Goal: Register for event/course

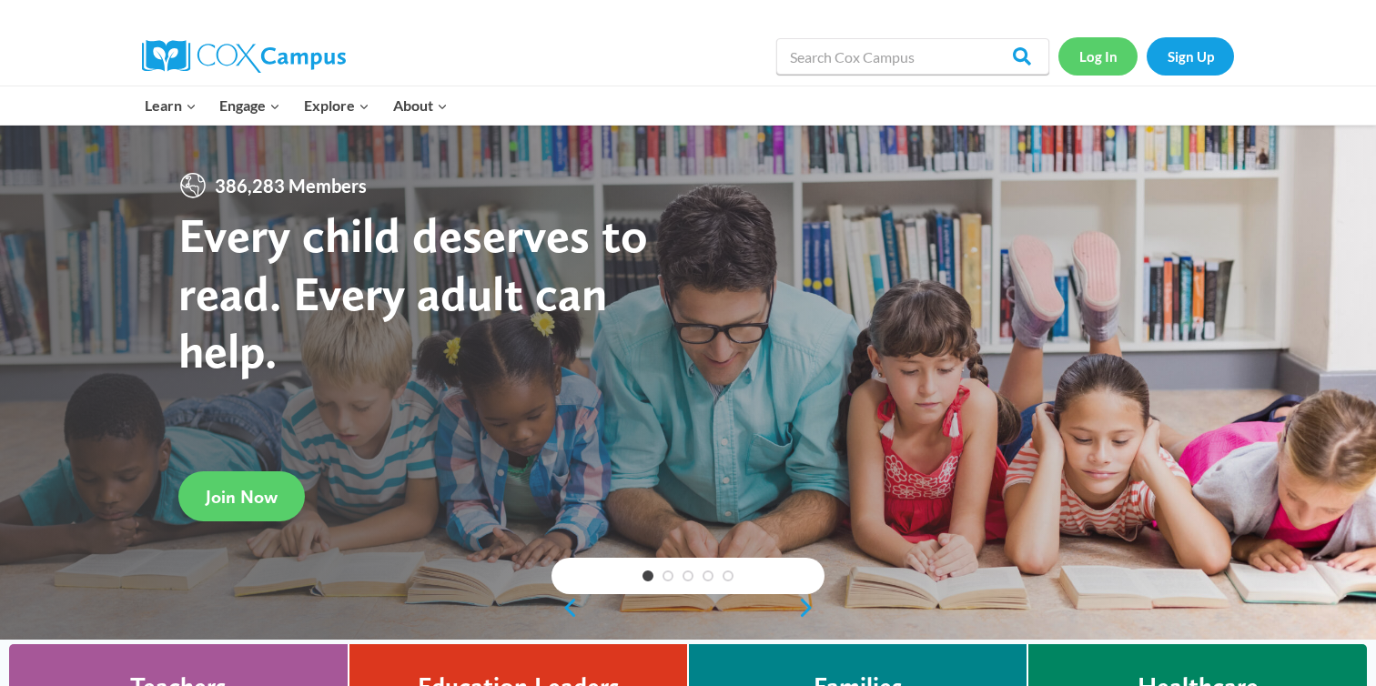
click at [1103, 55] on link "Log In" at bounding box center [1098, 55] width 79 height 37
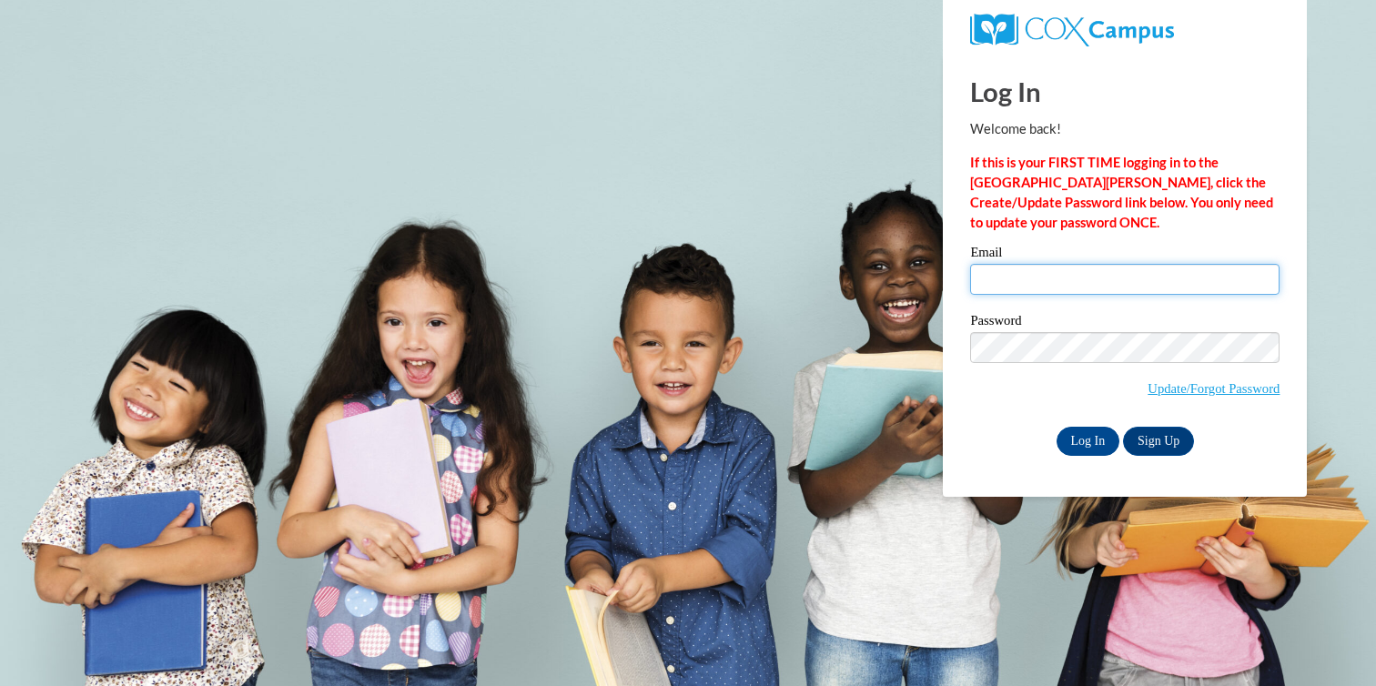
click at [991, 283] on input "Email" at bounding box center [1124, 279] width 309 height 31
type input "ebharp9313@ung.edu"
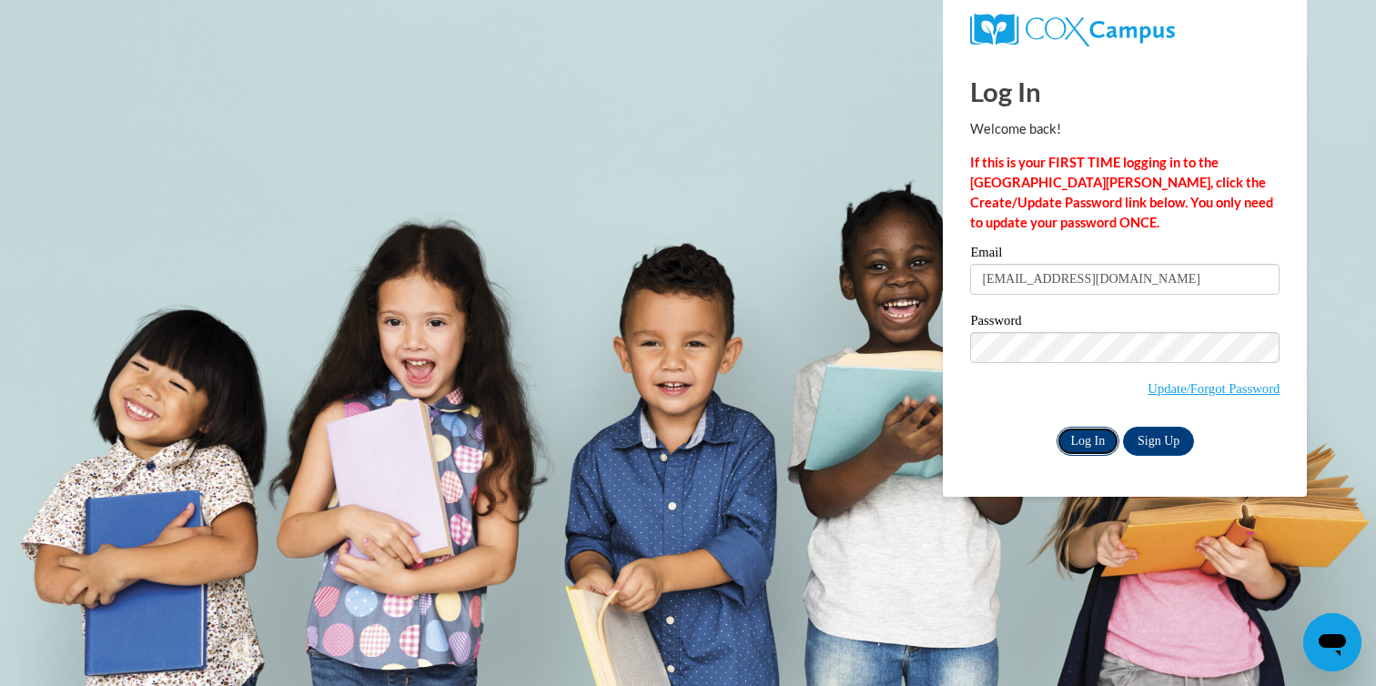
click at [1090, 438] on input "Log In" at bounding box center [1089, 441] width 64 height 29
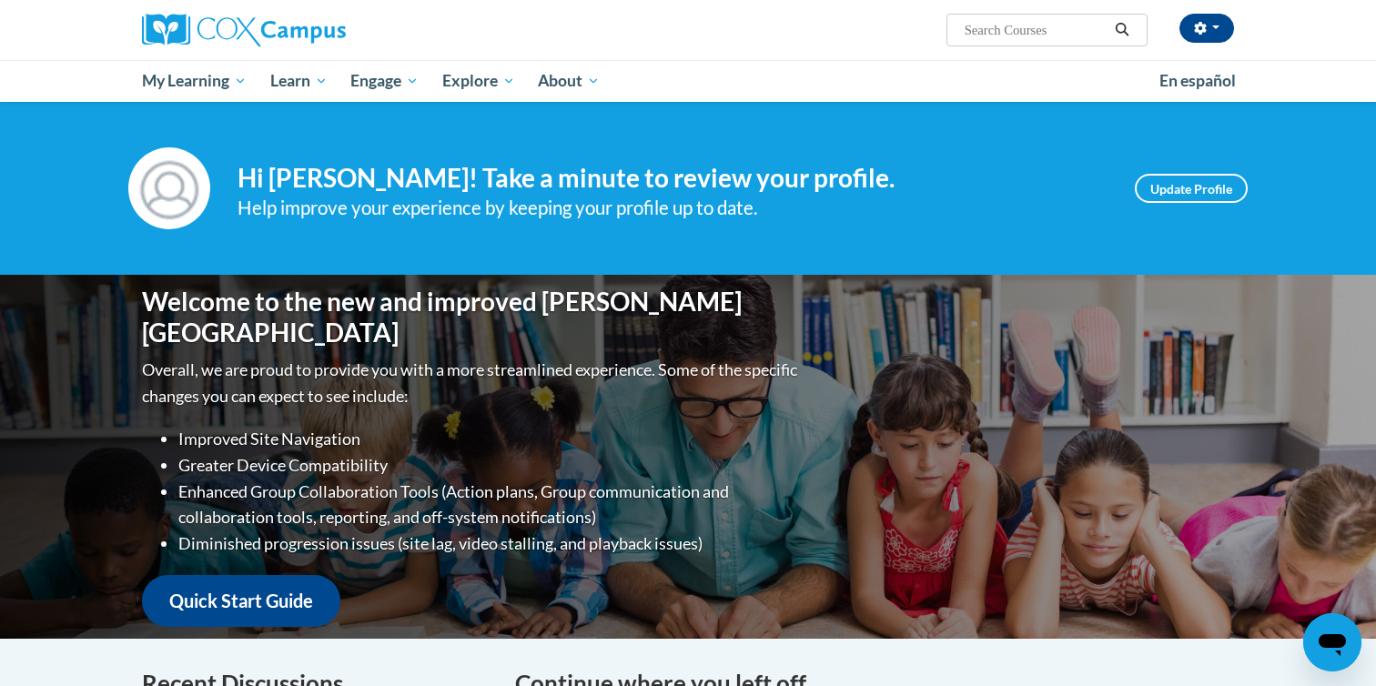
click at [1006, 30] on input "Search..." at bounding box center [1036, 30] width 146 height 22
type input "phonics"
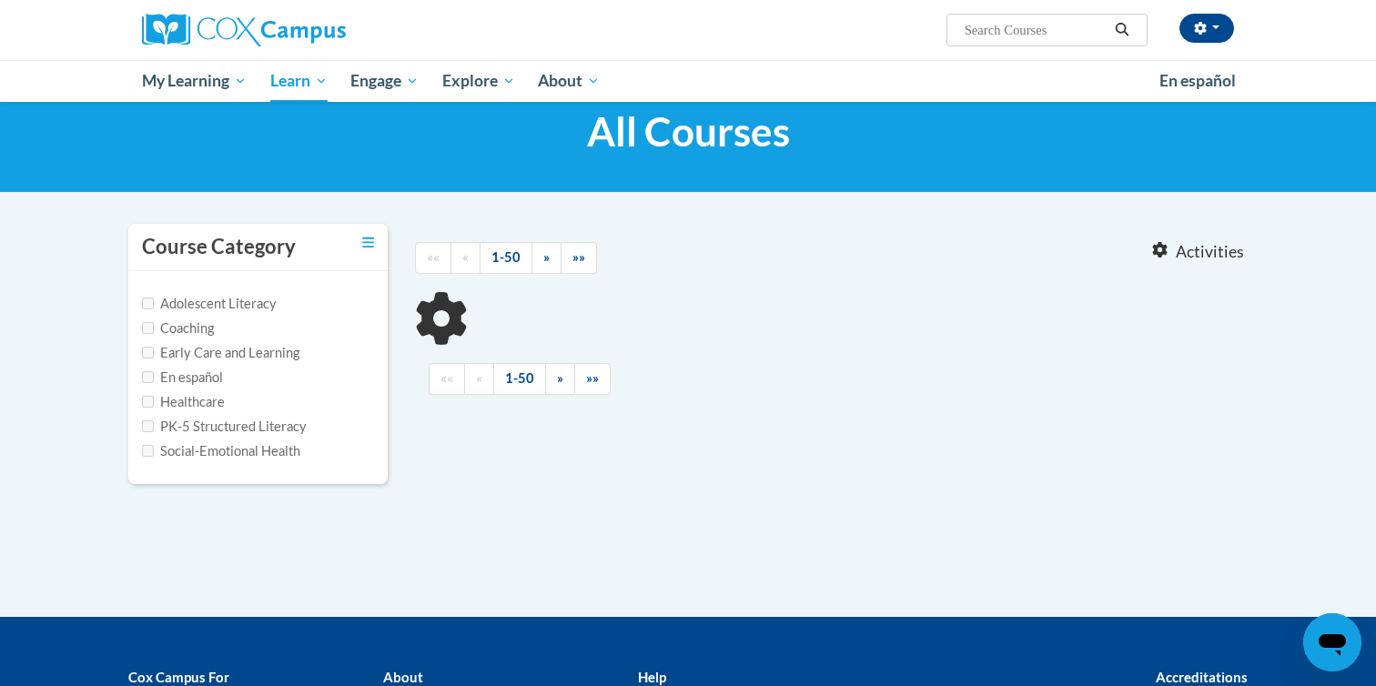
type input "phonics"
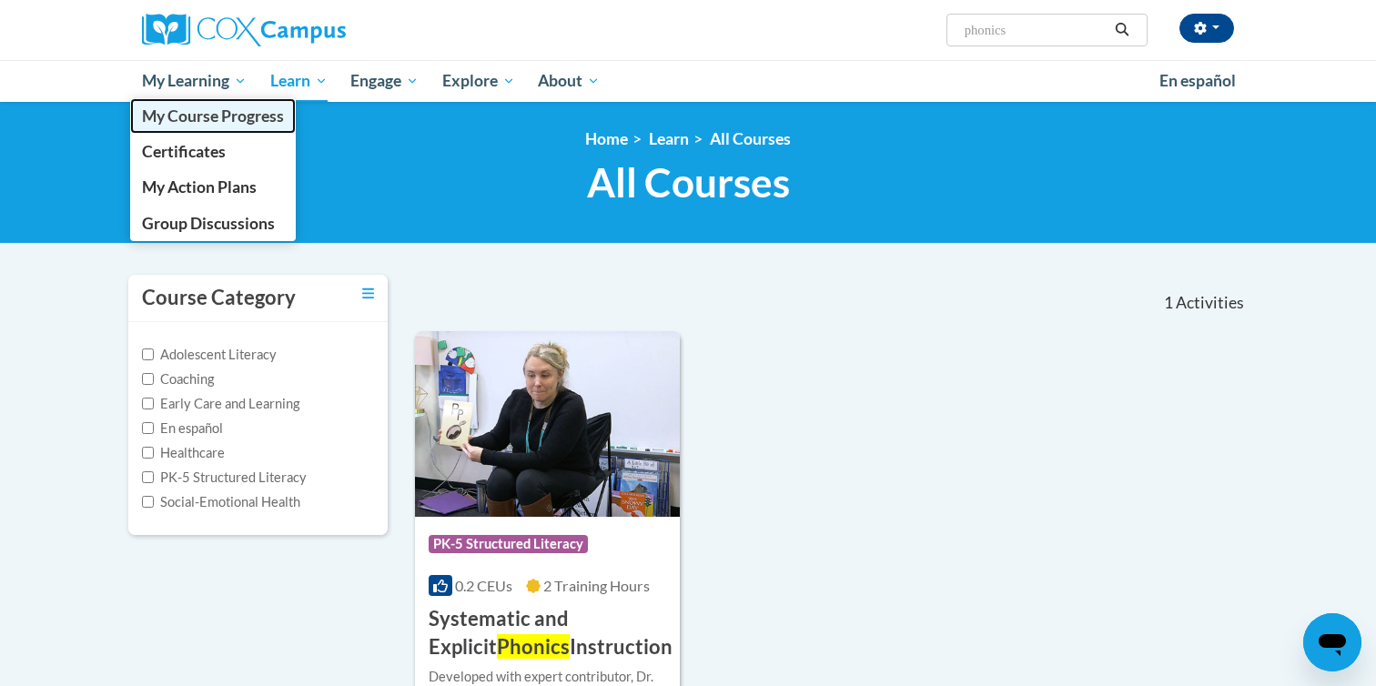
click at [236, 117] on span "My Course Progress" at bounding box center [213, 115] width 142 height 19
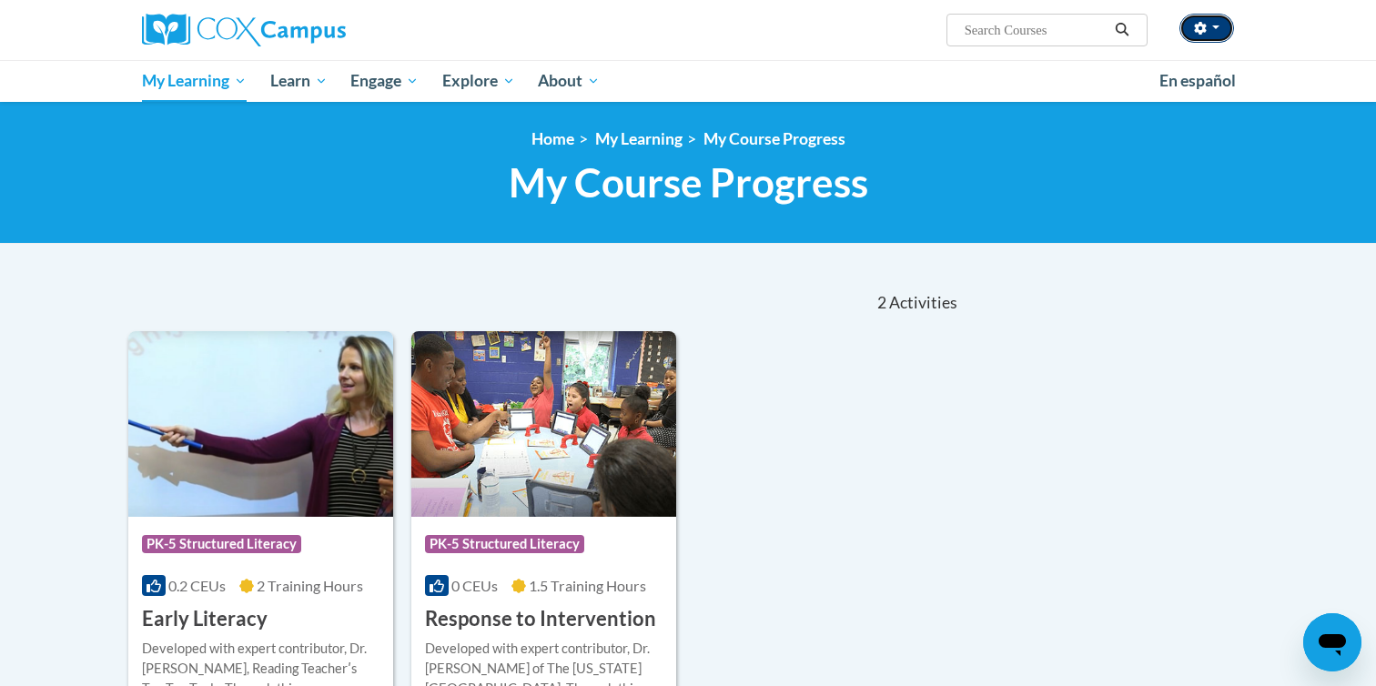
click at [1200, 32] on icon "button" at bounding box center [1200, 28] width 12 height 13
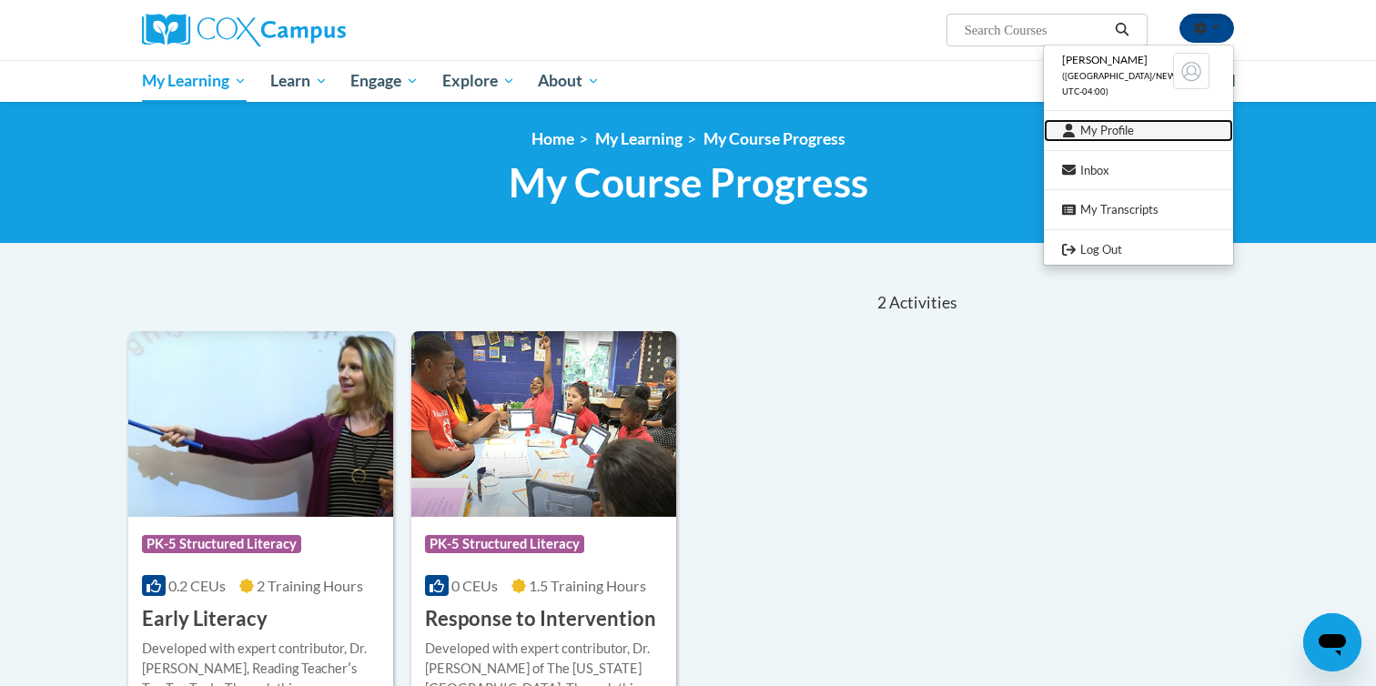
click at [1125, 129] on link "My Profile" at bounding box center [1138, 130] width 189 height 23
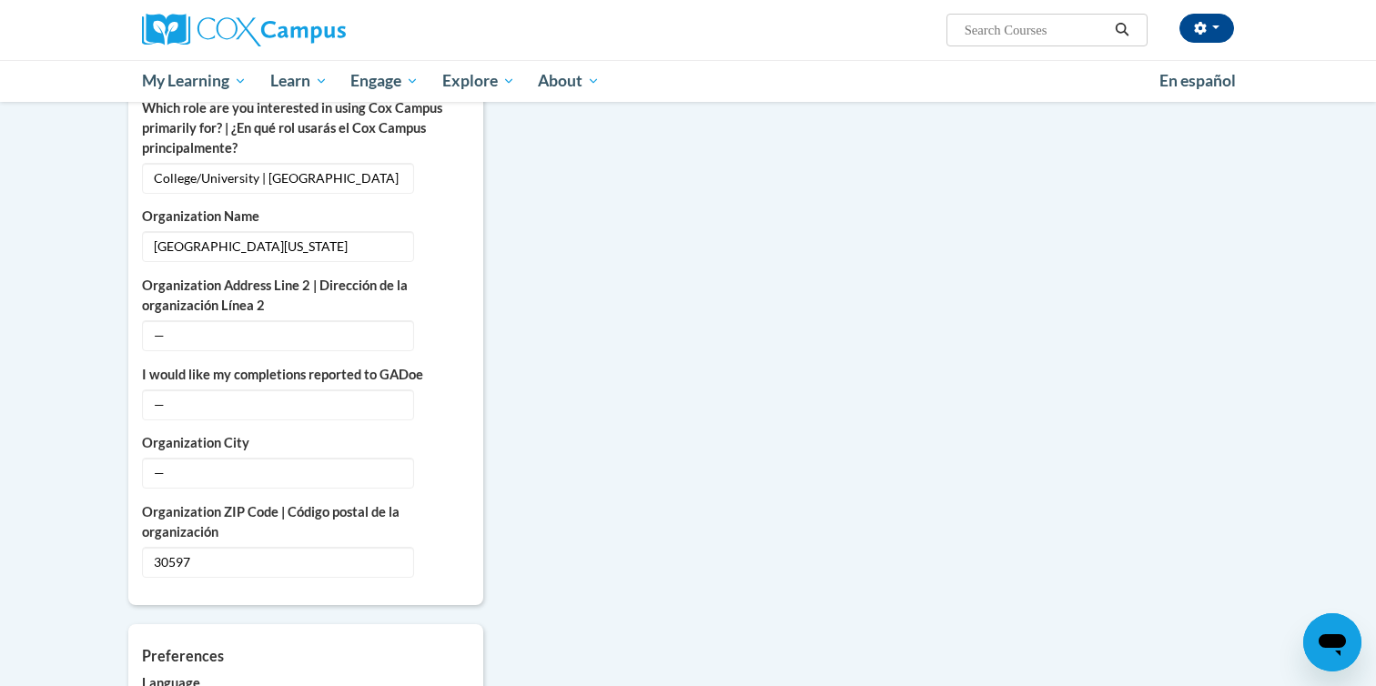
scroll to position [1108, 0]
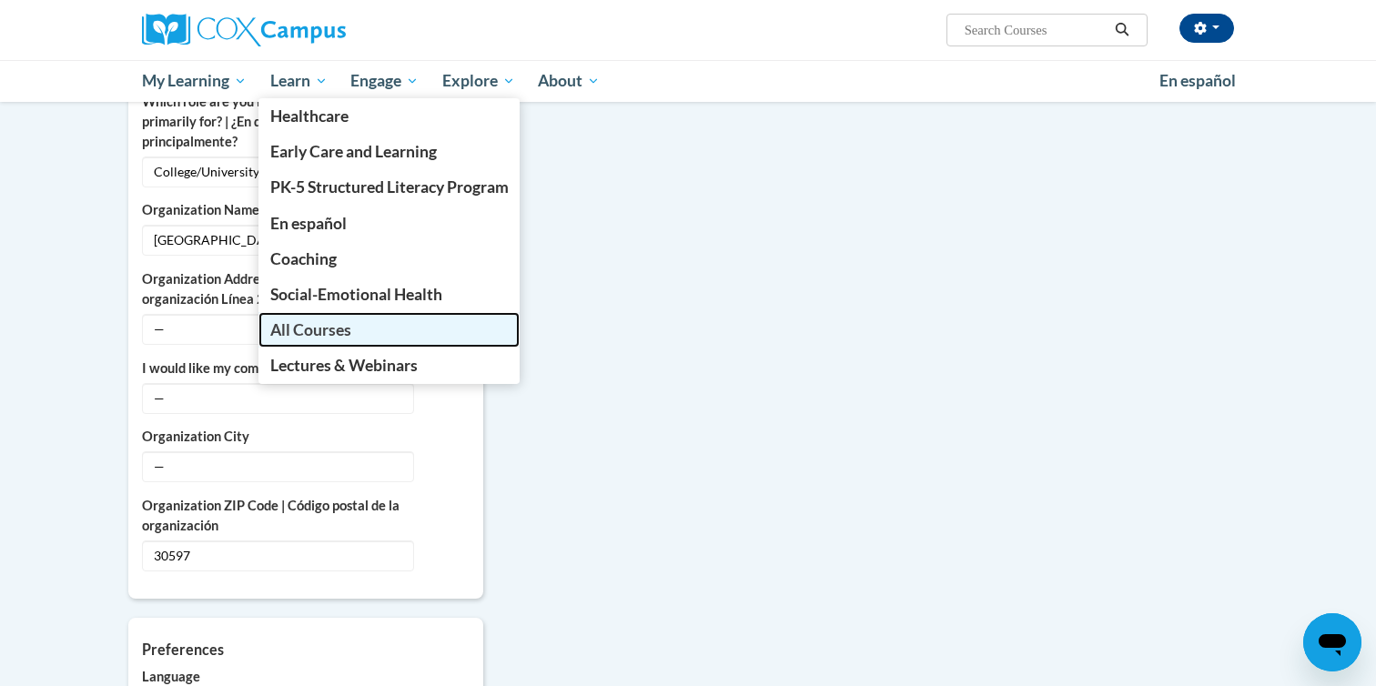
click at [354, 337] on link "All Courses" at bounding box center [390, 329] width 262 height 35
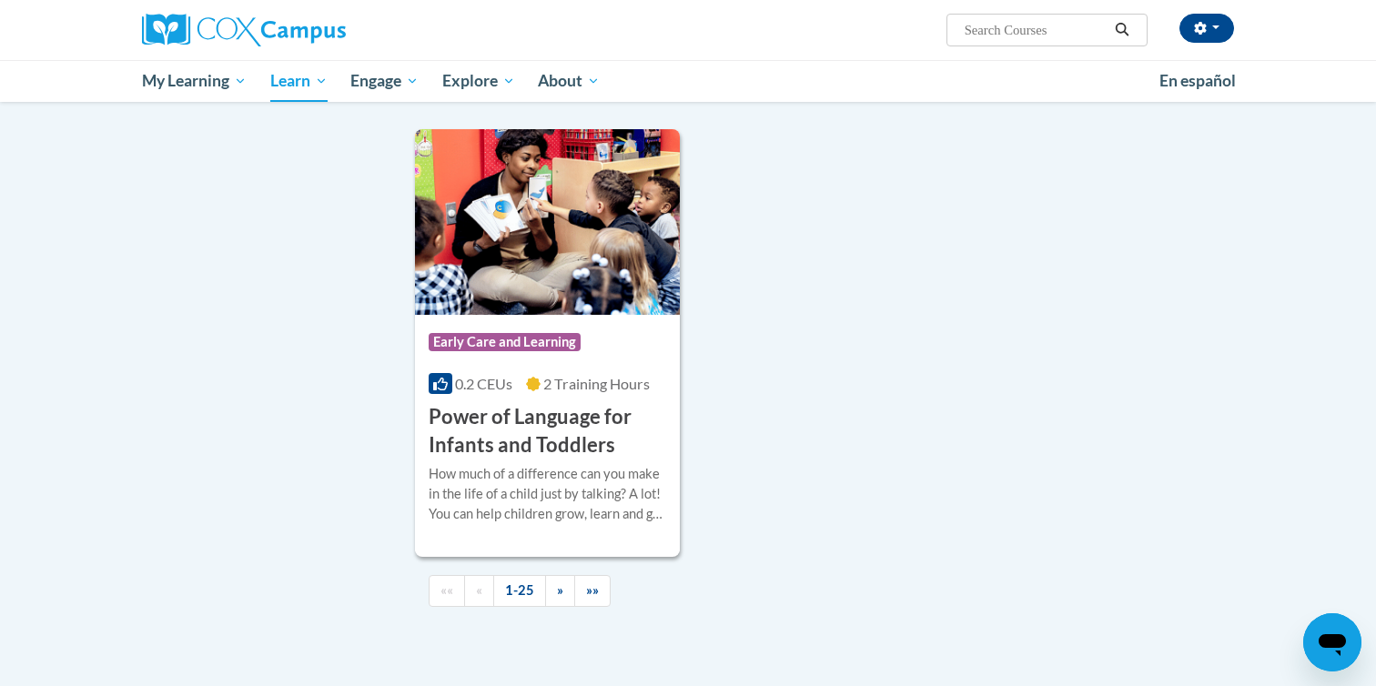
scroll to position [4101, 0]
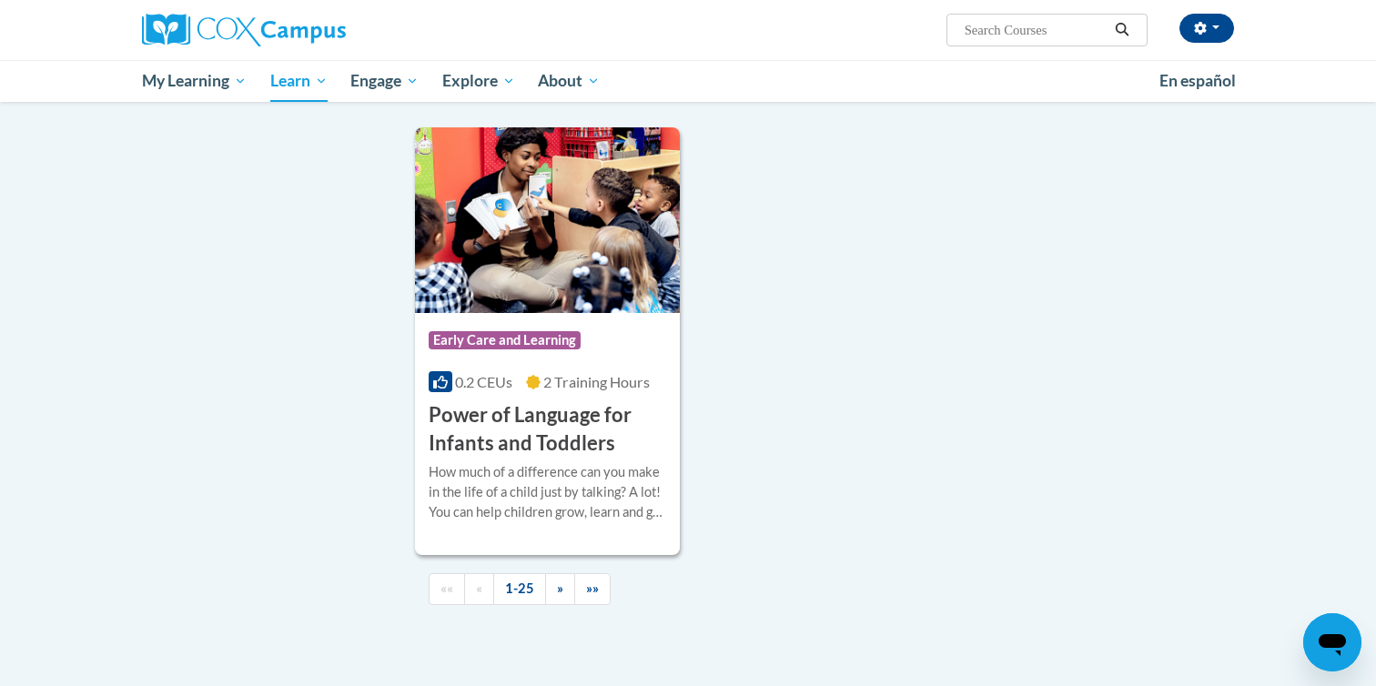
click at [1125, 26] on icon "Search" at bounding box center [1123, 30] width 14 height 14
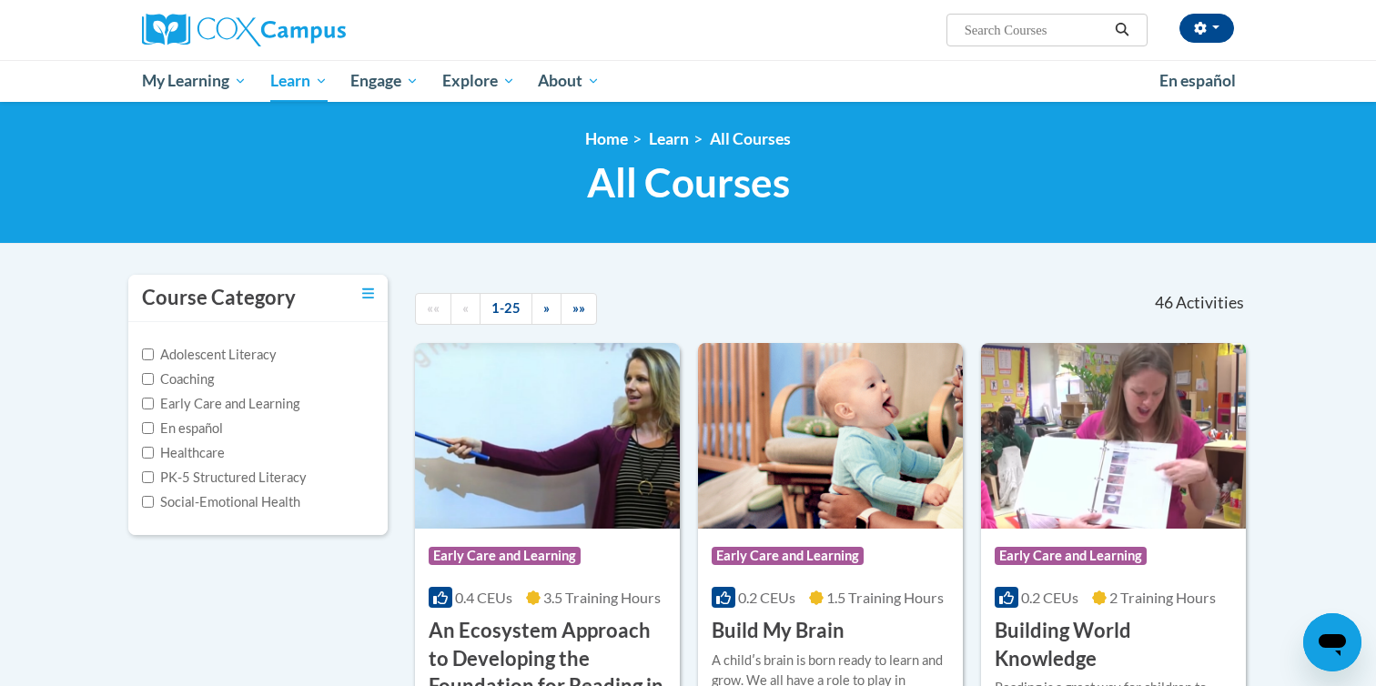
click at [1002, 31] on input "Search..." at bounding box center [1036, 30] width 146 height 22
type input "phonics"
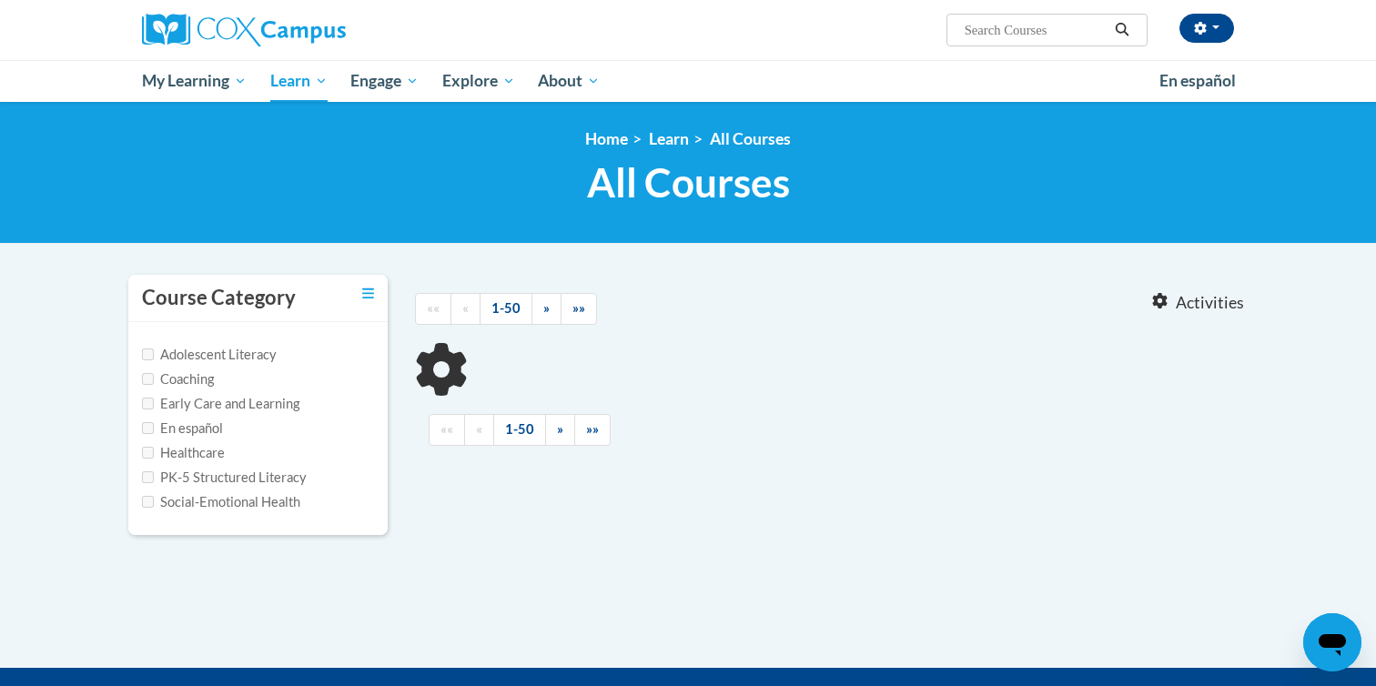
type input "phonics"
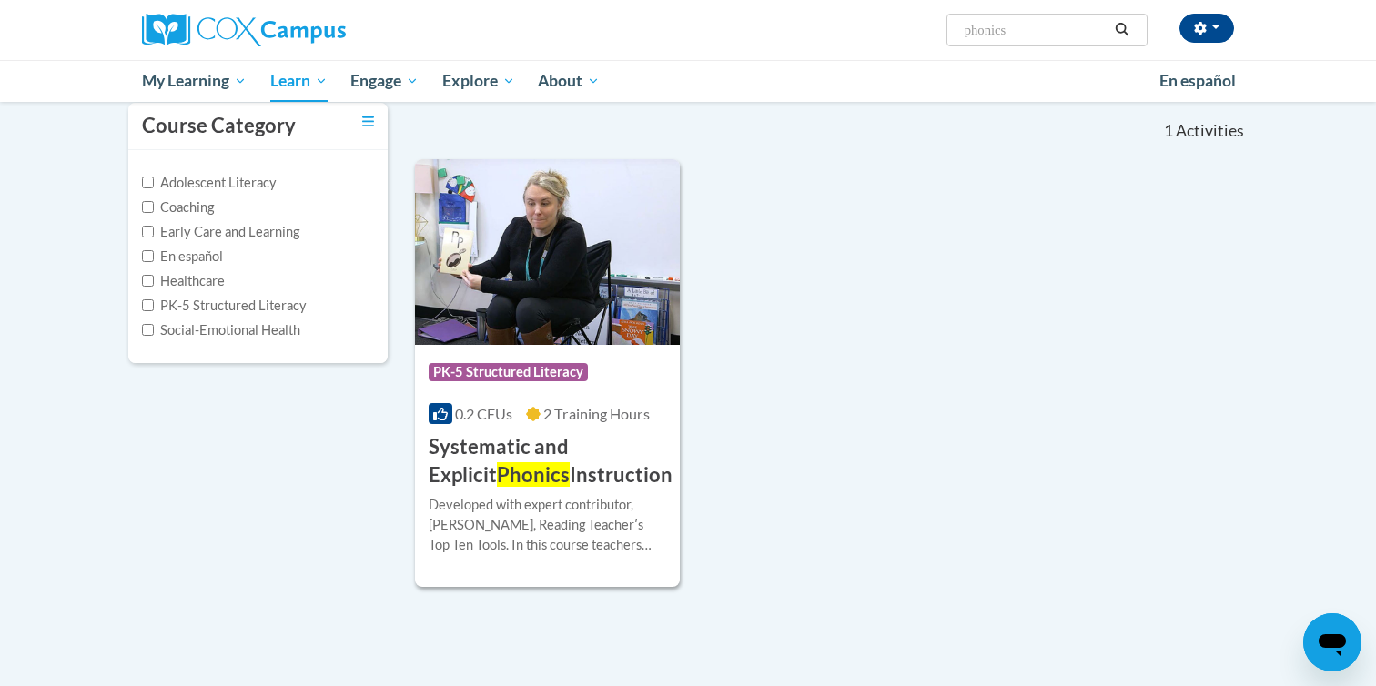
scroll to position [184, 0]
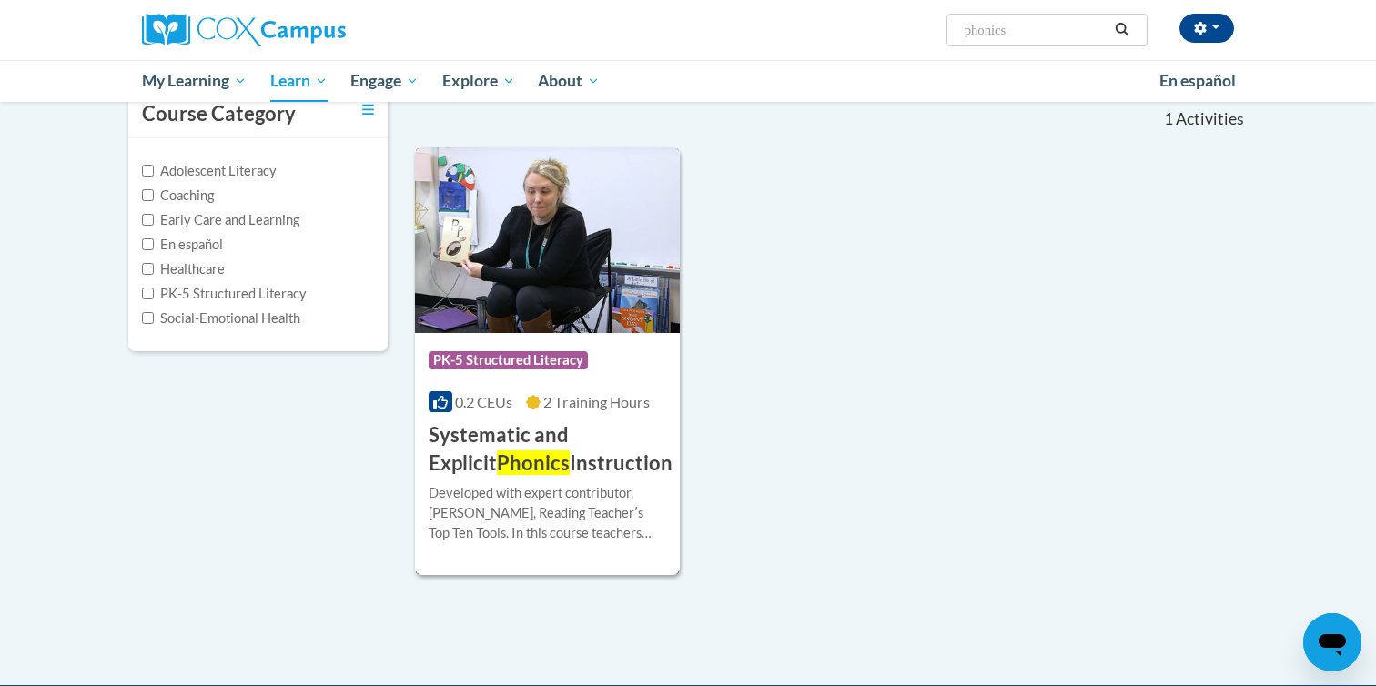
click at [591, 436] on h3 "Systematic and Explicit Phonics Instruction" at bounding box center [551, 449] width 244 height 56
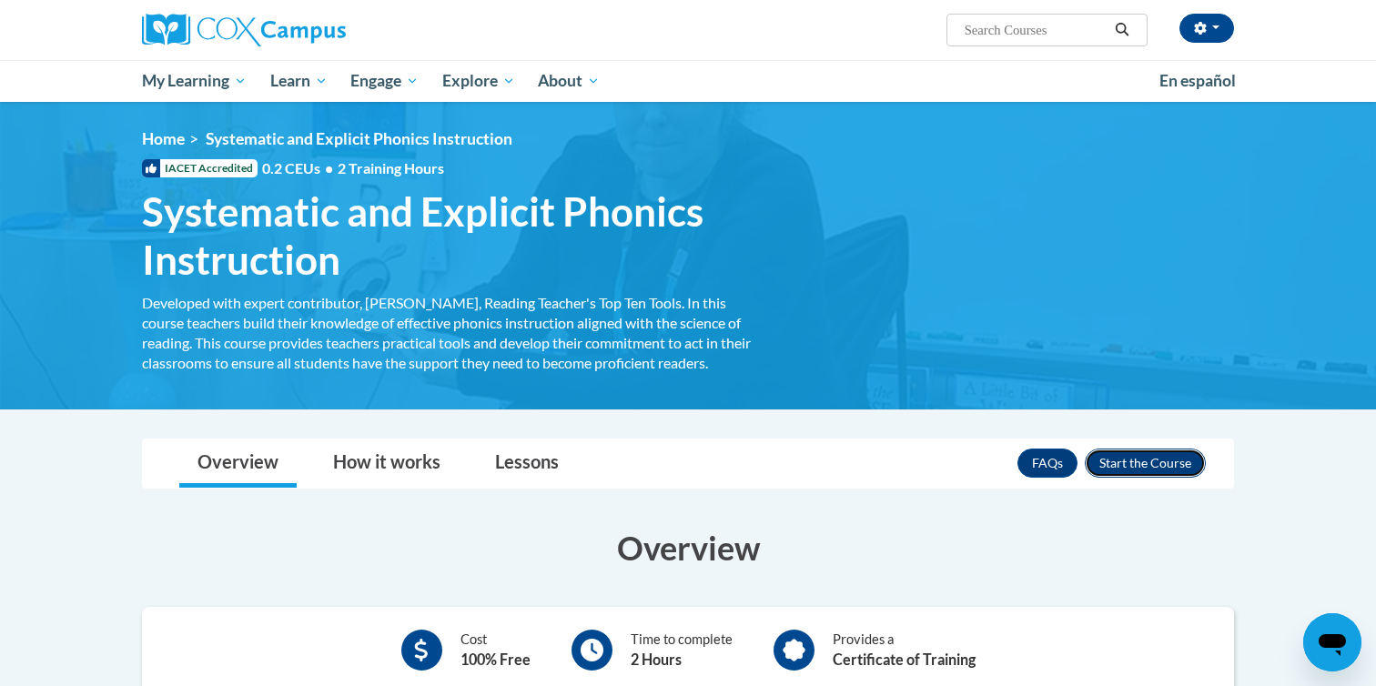
click at [1176, 458] on button "Enroll" at bounding box center [1145, 463] width 121 height 29
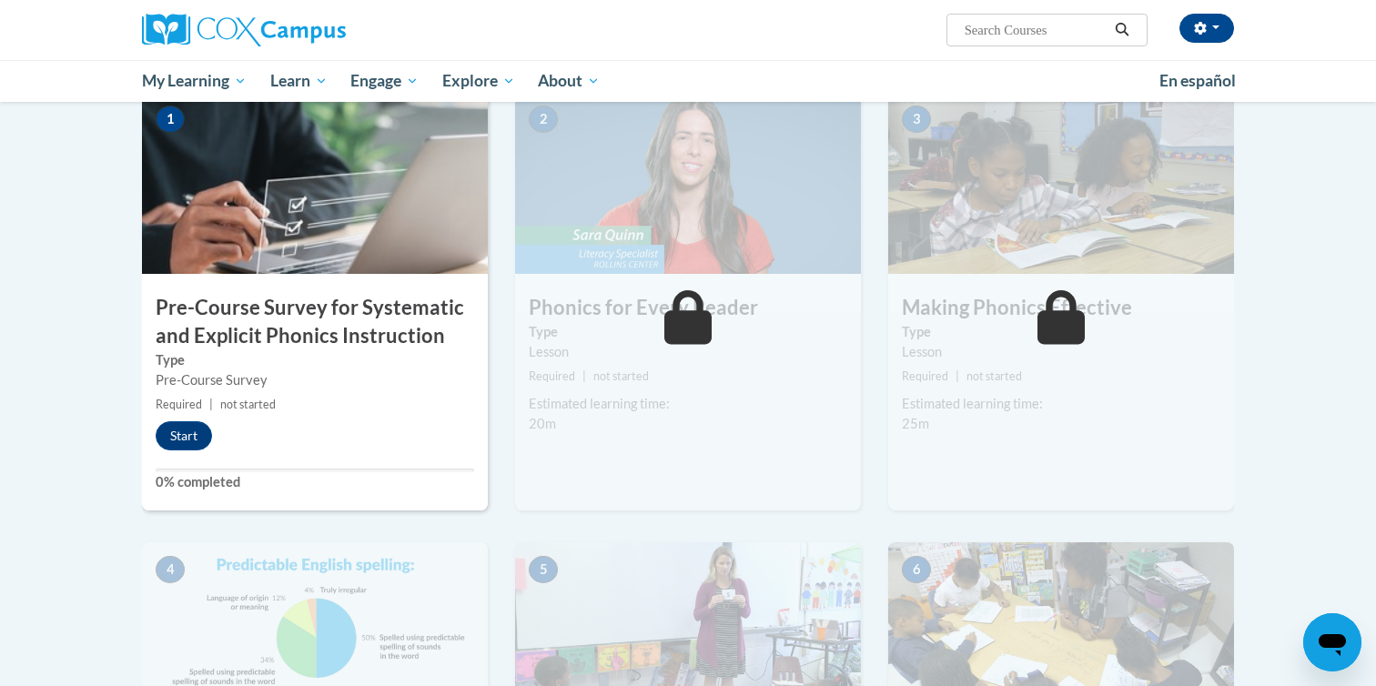
scroll to position [366, 0]
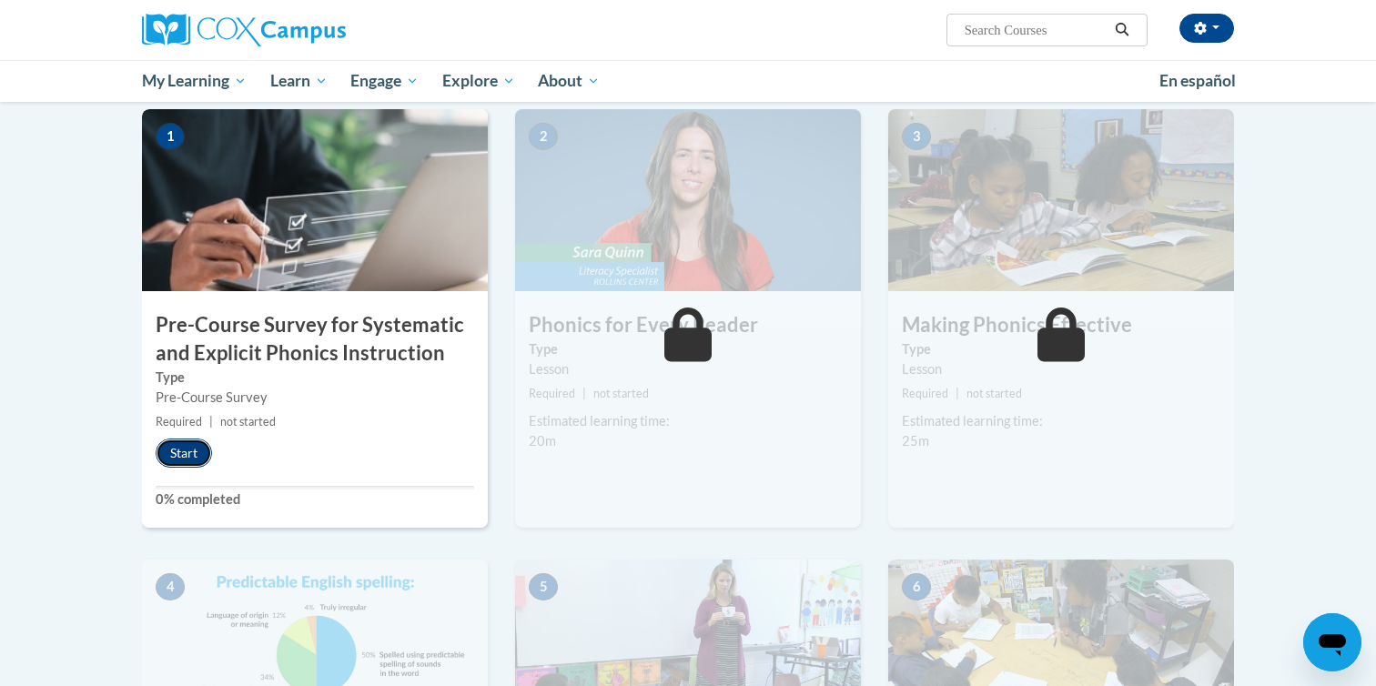
click at [198, 463] on button "Start" at bounding box center [184, 453] width 56 height 29
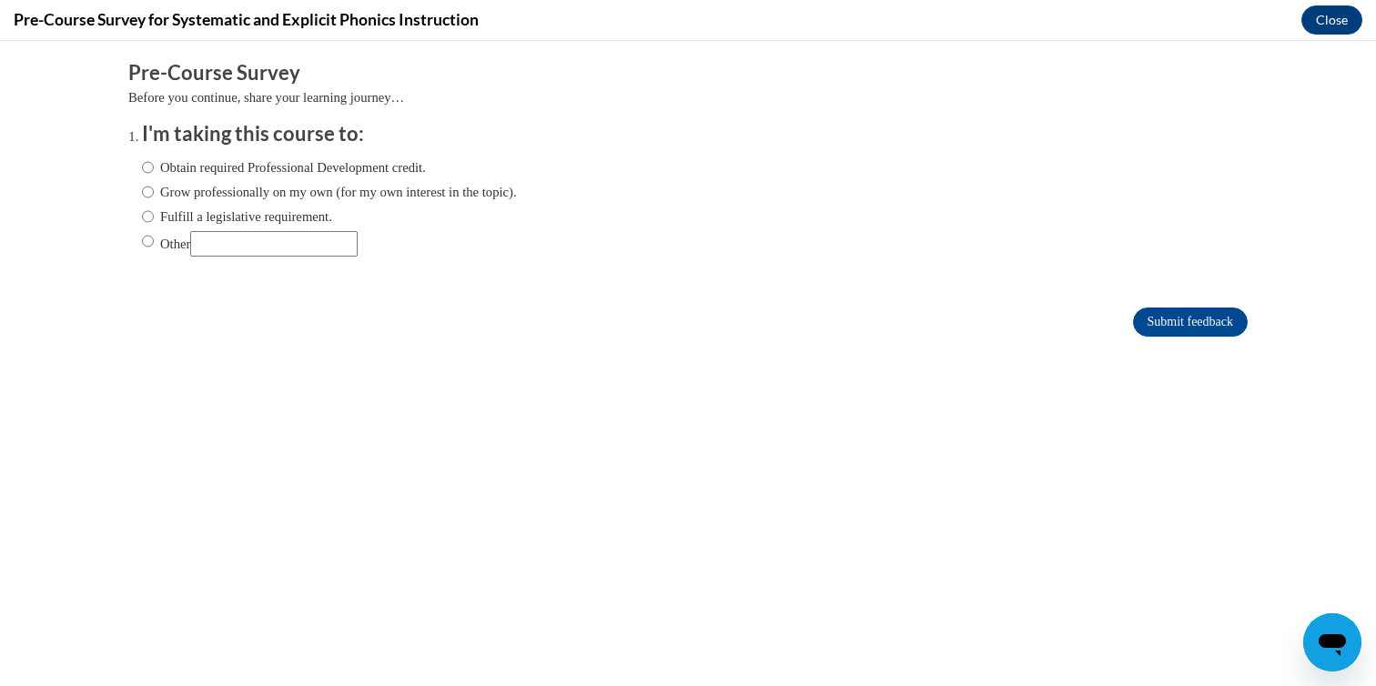
scroll to position [0, 0]
click at [234, 168] on label "Obtain required Professional Development credit." at bounding box center [284, 167] width 284 height 20
click at [154, 168] on input "Obtain required Professional Development credit." at bounding box center [148, 167] width 12 height 20
radio input "true"
click at [1195, 335] on input "Submit feedback" at bounding box center [1190, 322] width 115 height 29
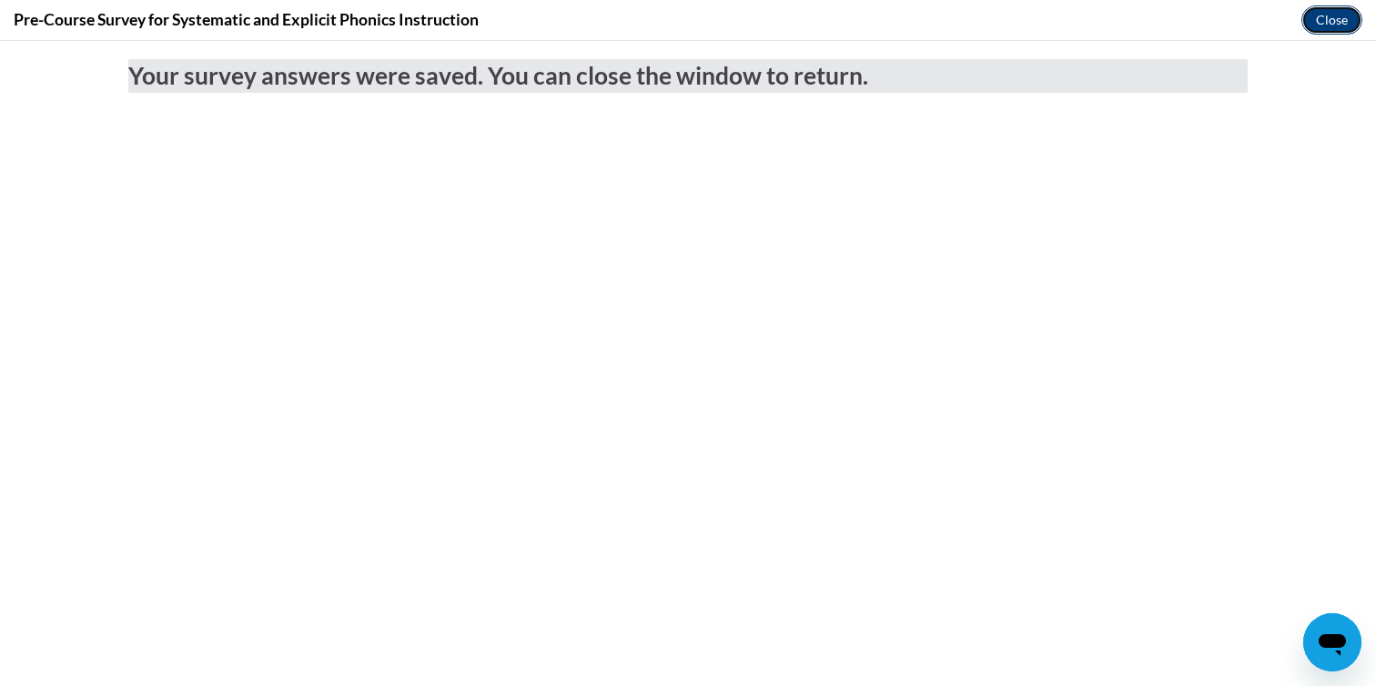
click at [1333, 9] on button "Close" at bounding box center [1332, 19] width 61 height 29
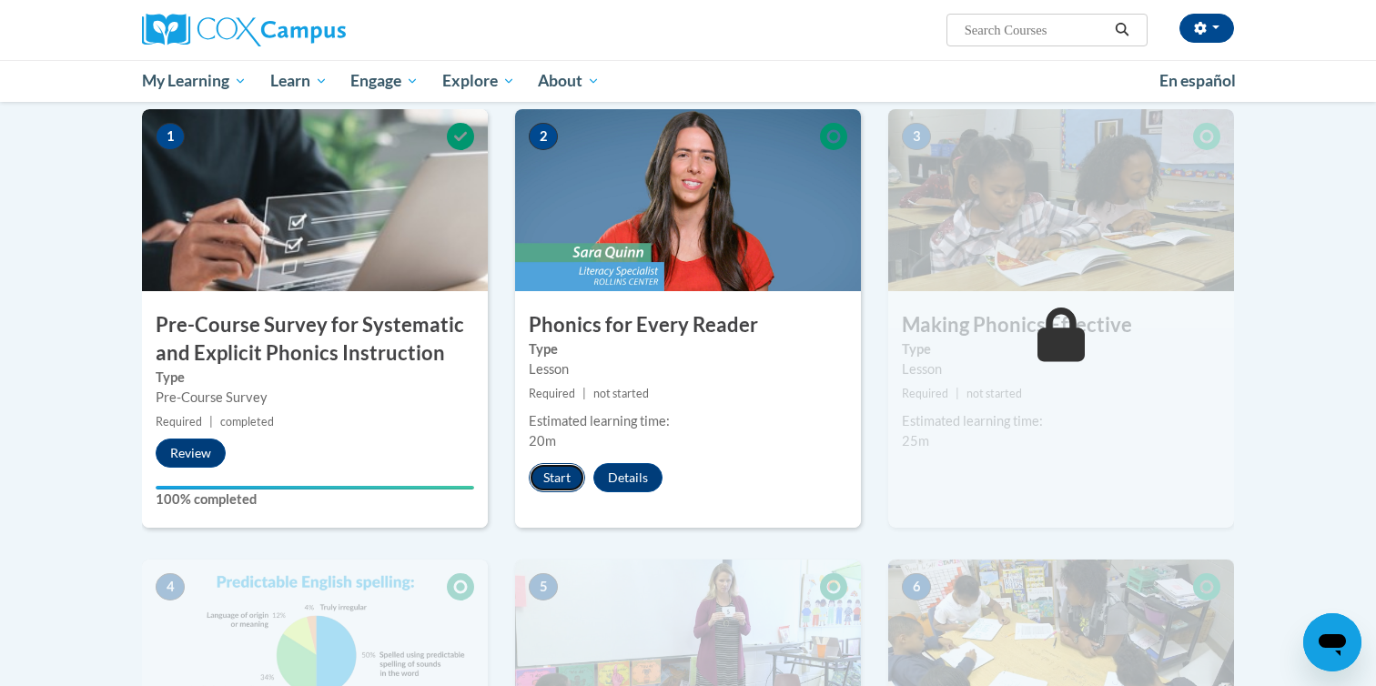
click at [550, 475] on button "Start" at bounding box center [557, 477] width 56 height 29
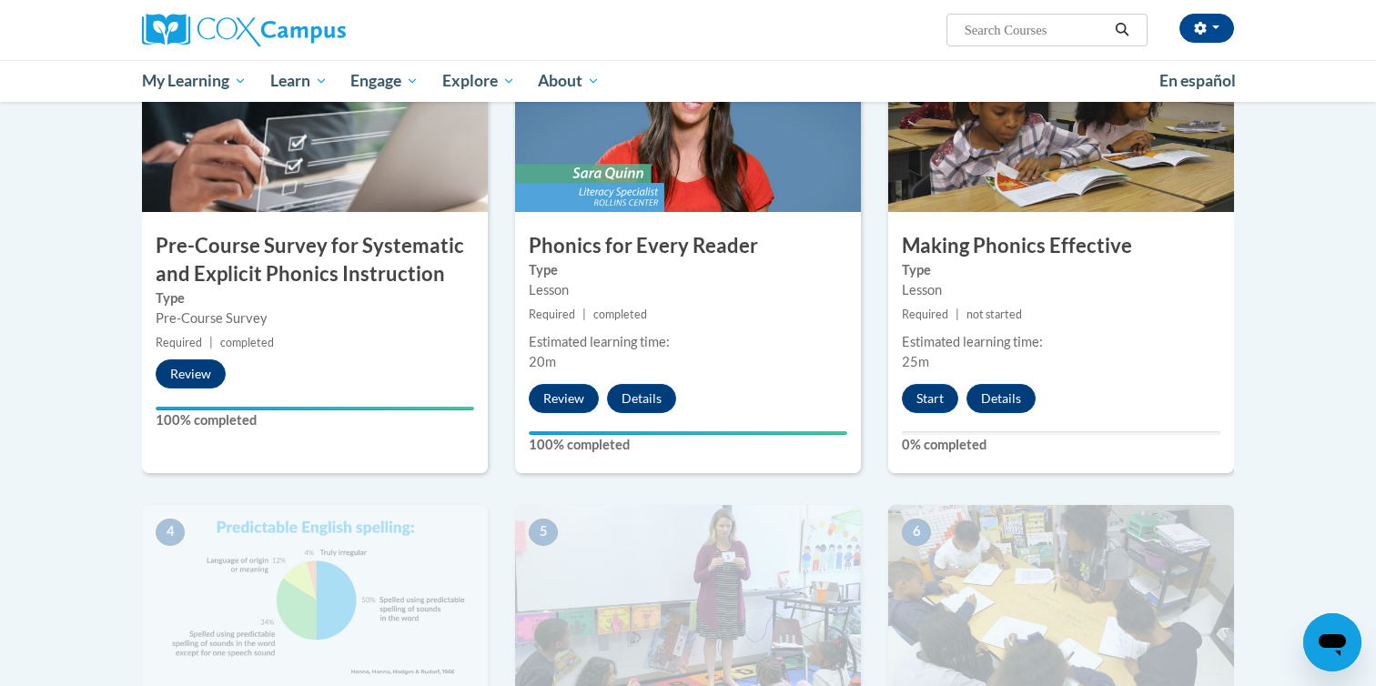
scroll to position [444, 0]
click at [932, 400] on button "Start" at bounding box center [930, 399] width 56 height 29
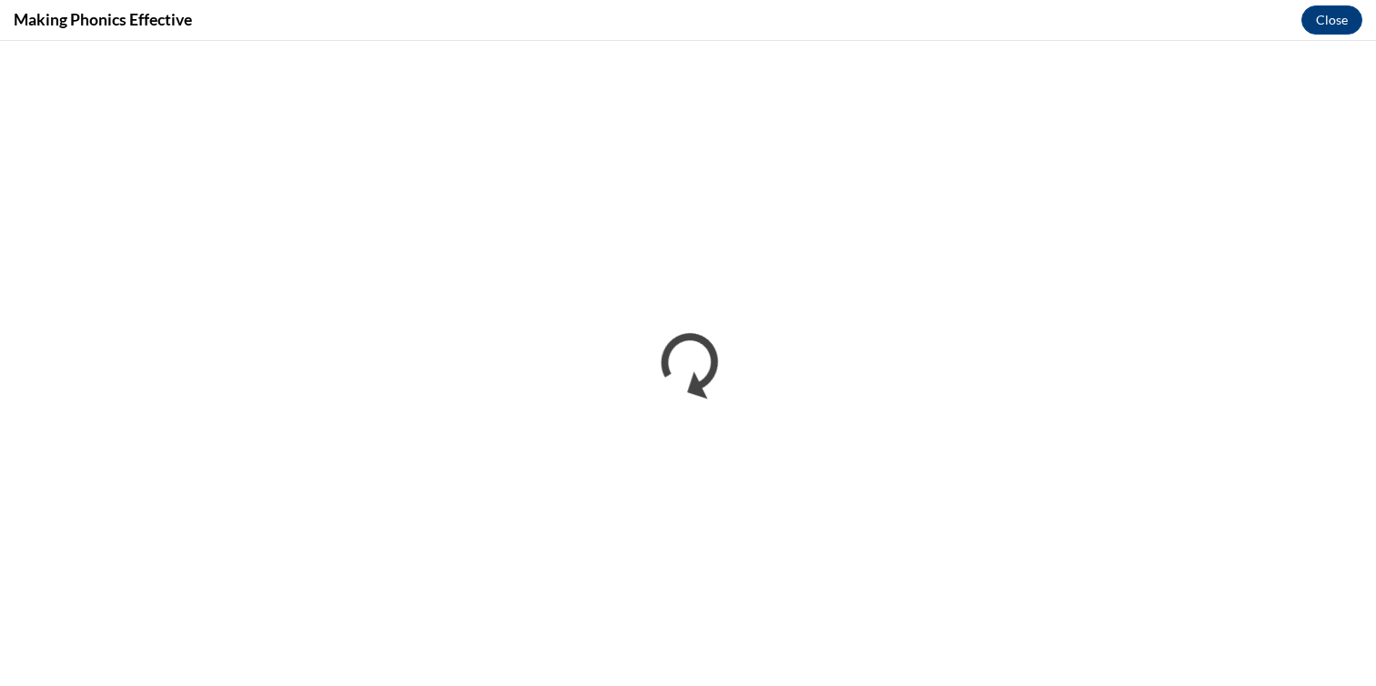
scroll to position [0, 0]
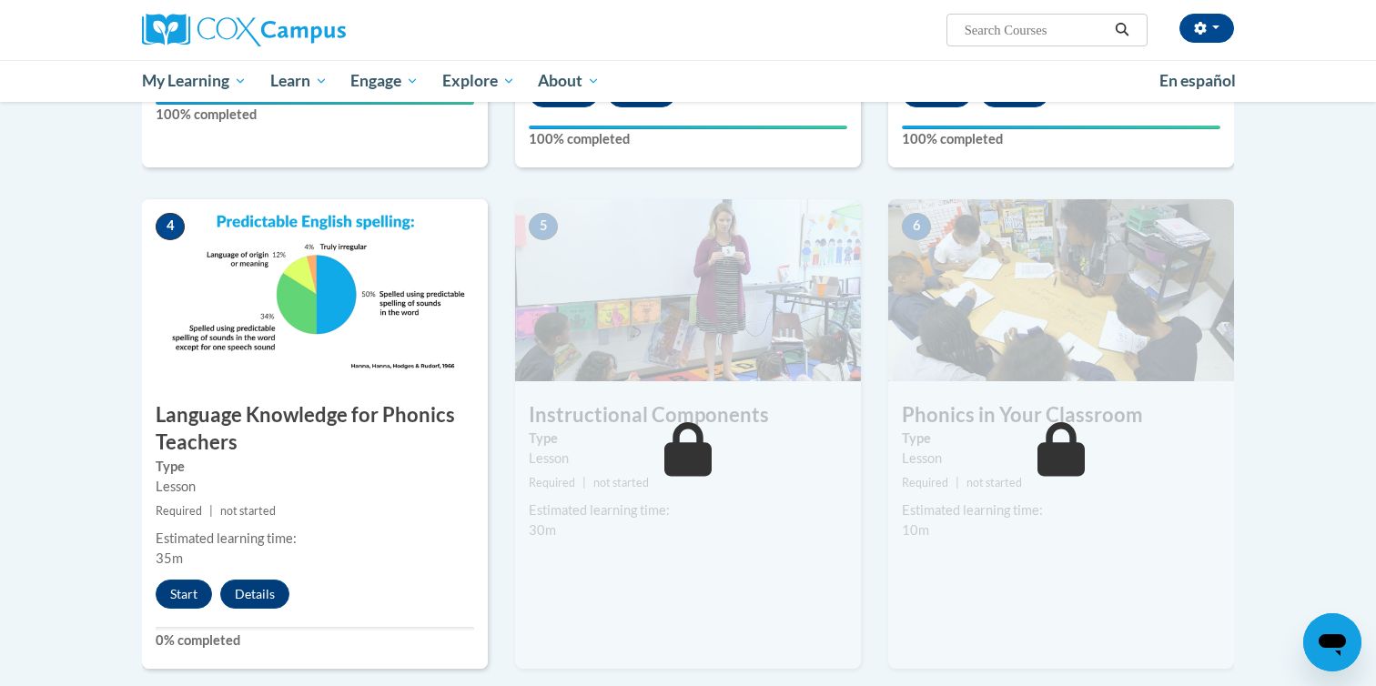
scroll to position [788, 0]
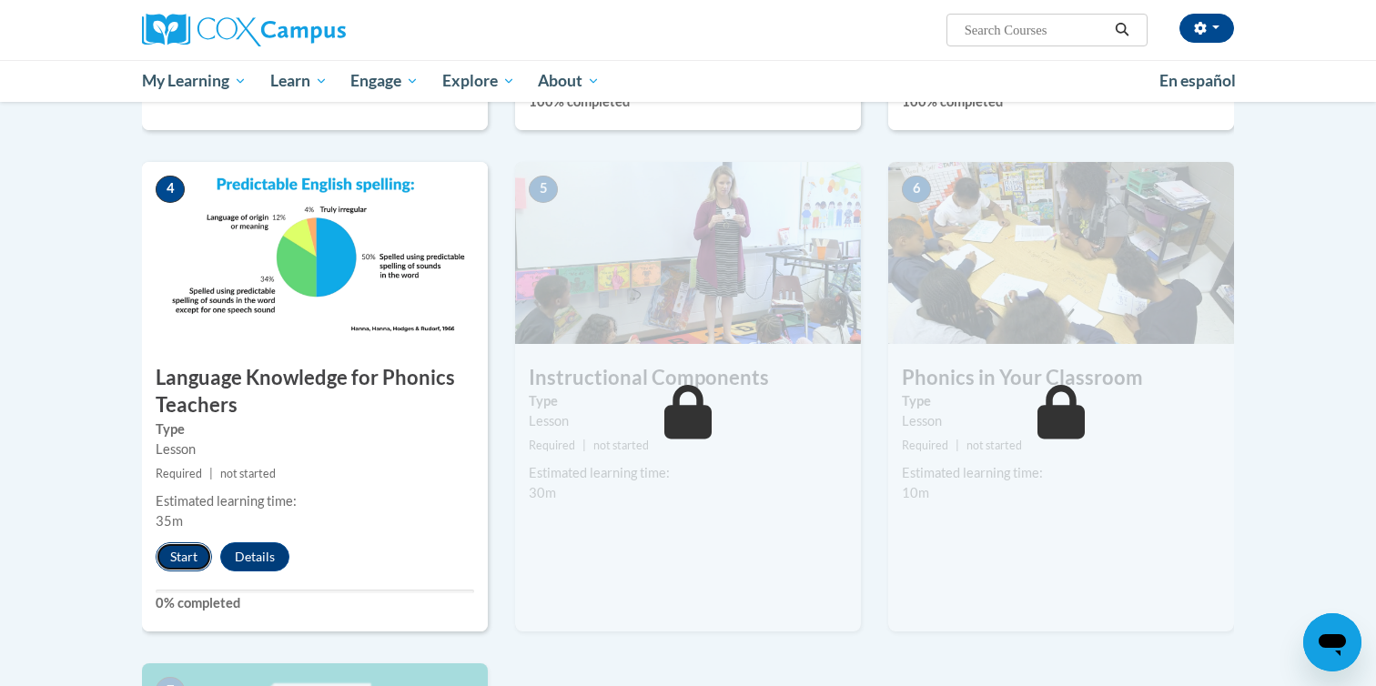
click at [189, 554] on button "Start" at bounding box center [184, 556] width 56 height 29
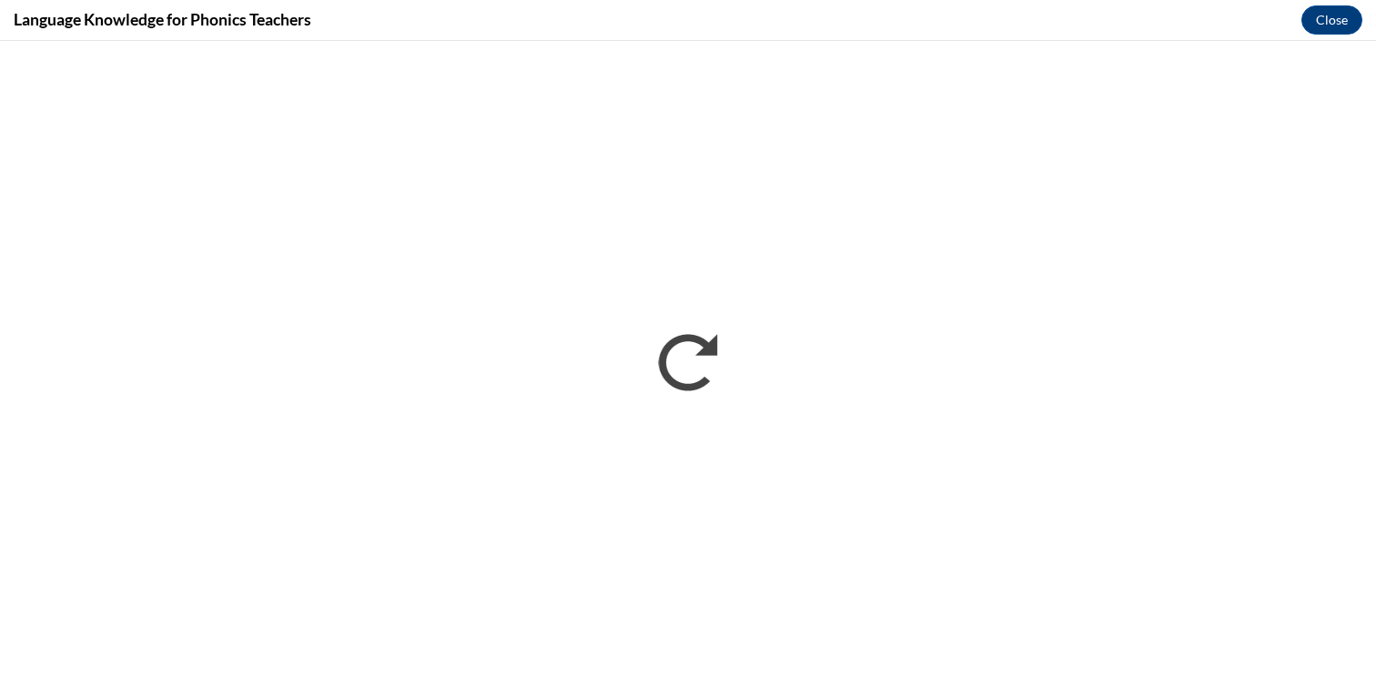
scroll to position [0, 0]
